Goal: Information Seeking & Learning: Learn about a topic

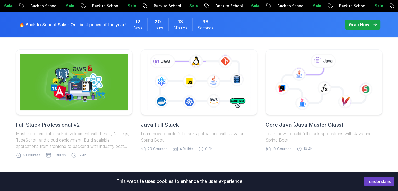
scroll to position [131, 0]
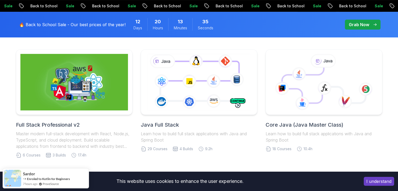
click at [393, 183] on button "I understand" at bounding box center [379, 181] width 30 height 9
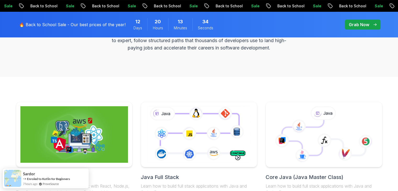
scroll to position [0, 0]
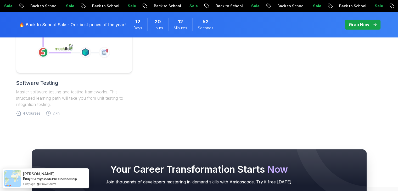
scroll to position [288, 0]
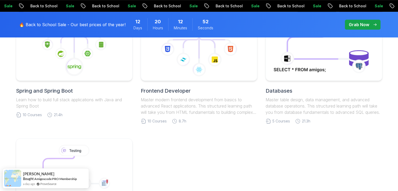
click at [175, 85] on link "Frontend Developer Master modern frontend development from basics to advanced R…" at bounding box center [199, 69] width 116 height 108
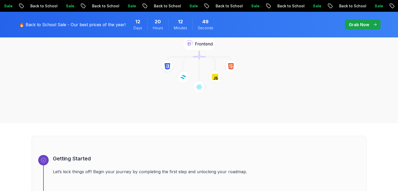
scroll to position [26, 0]
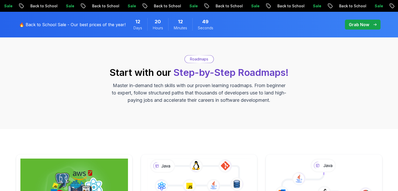
scroll to position [288, 0]
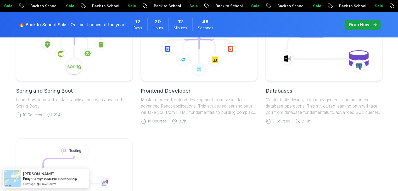
click at [181, 89] on h2 "Frontend Developer" at bounding box center [199, 90] width 116 height 7
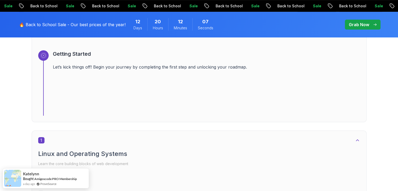
scroll to position [236, 0]
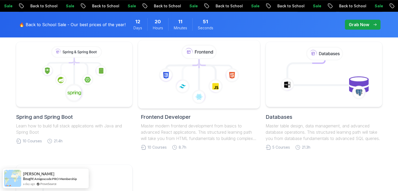
scroll to position [314, 0]
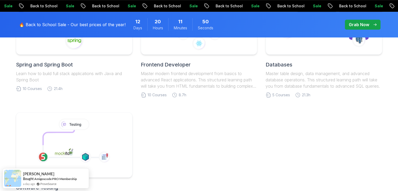
click at [291, 67] on h2 "Databases" at bounding box center [324, 64] width 116 height 7
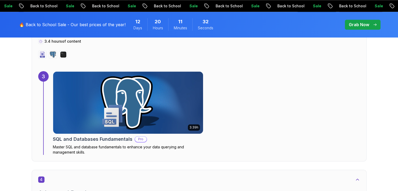
scroll to position [707, 0]
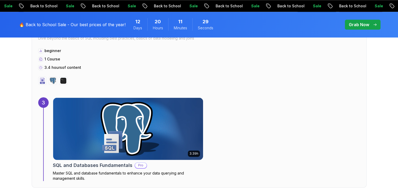
drag, startPoint x: 155, startPoint y: 119, endPoint x: 239, endPoint y: 122, distance: 83.3
